Goal: Task Accomplishment & Management: Manage account settings

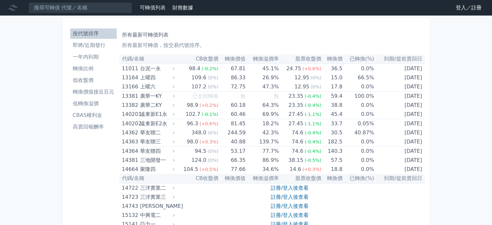
click at [456, 7] on link "登入／註冊" at bounding box center [469, 8] width 36 height 10
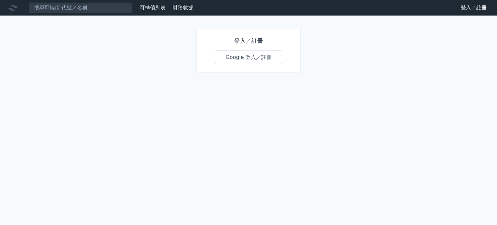
click at [230, 55] on link "Google 登入／註冊" at bounding box center [248, 57] width 67 height 14
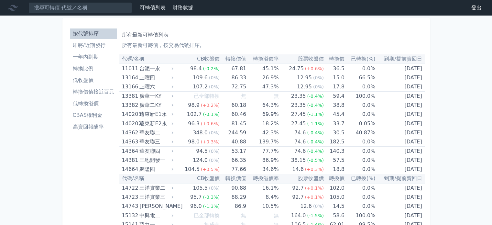
click at [87, 58] on li "一年內到期" at bounding box center [93, 57] width 47 height 8
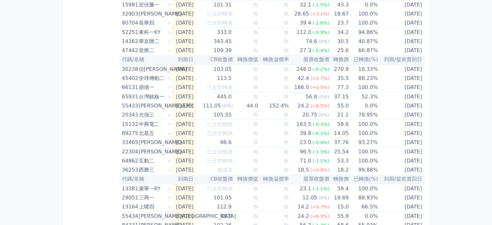
scroll to position [412, 0]
